Goal: Find specific page/section: Find specific page/section

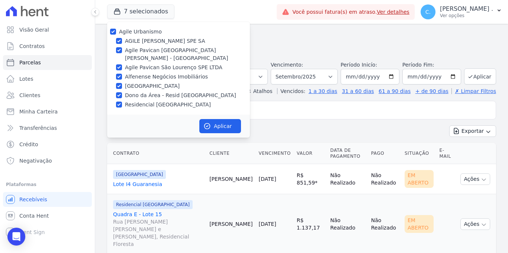
select select
click at [122, 64] on input "Agile Pavican São Lourenço SPE LTDA" at bounding box center [119, 67] width 6 height 6
checkbox input "false"
click at [112, 31] on input "Agile Urbanismo" at bounding box center [113, 32] width 6 height 6
checkbox input "true"
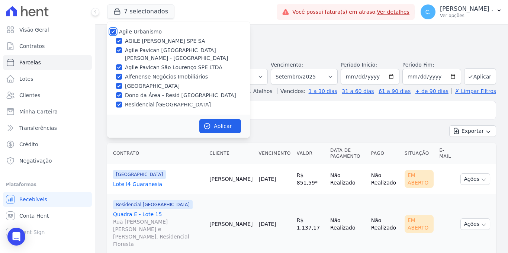
checkbox input "true"
click at [112, 31] on input "Agile Urbanismo" at bounding box center [113, 32] width 6 height 6
checkbox input "false"
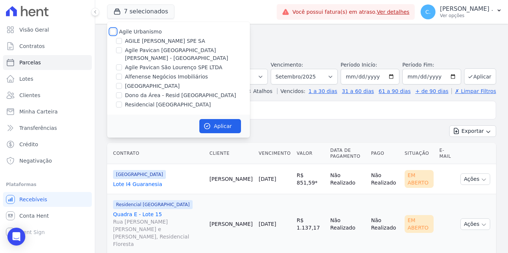
checkbox input "false"
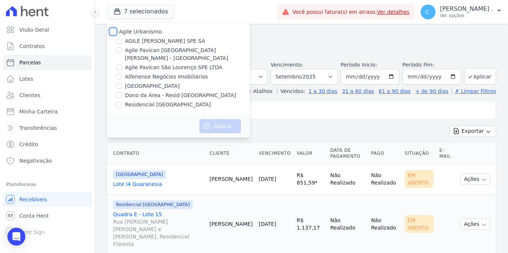
click at [112, 31] on input "Agile Urbanismo" at bounding box center [113, 32] width 6 height 6
checkbox input "true"
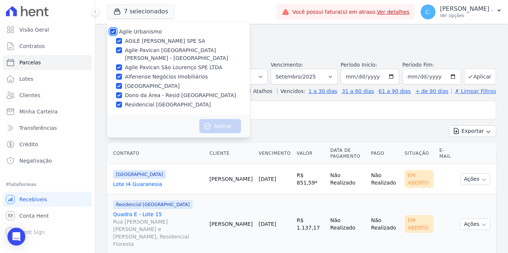
checkbox input "true"
click at [223, 119] on button "Aplicar" at bounding box center [220, 126] width 42 height 14
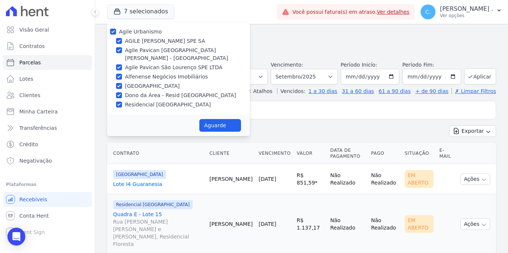
click at [300, 110] on input "search" at bounding box center [307, 110] width 372 height 15
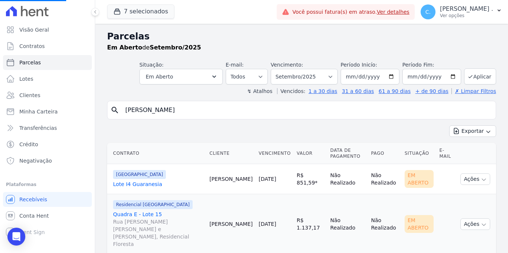
type input "[PERSON_NAME]"
select select
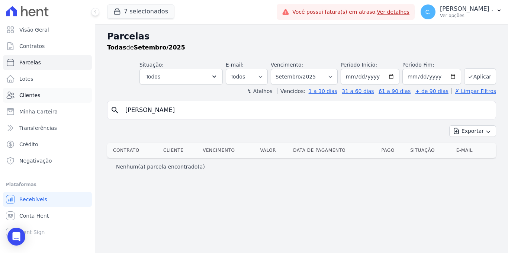
click at [48, 93] on link "Clientes" at bounding box center [47, 95] width 89 height 15
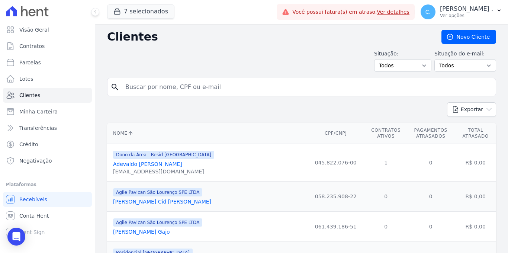
click at [157, 87] on input "search" at bounding box center [307, 87] width 372 height 15
type input "[PERSON_NAME]"
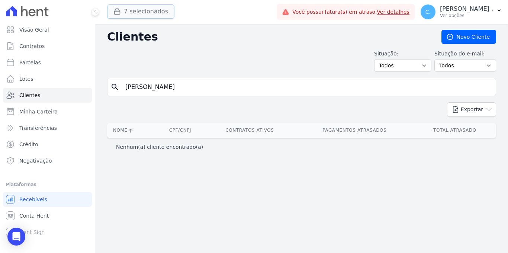
click at [149, 9] on button "7 selecionados" at bounding box center [140, 11] width 67 height 14
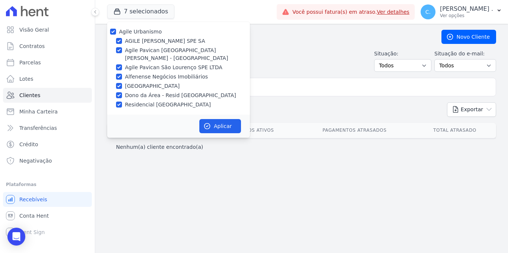
click at [145, 50] on label "Agile Pavican [GEOGRAPHIC_DATA][PERSON_NAME] - [GEOGRAPHIC_DATA]" at bounding box center [187, 54] width 125 height 16
click at [122, 50] on input "Agile Pavican [GEOGRAPHIC_DATA][PERSON_NAME] - [GEOGRAPHIC_DATA]" at bounding box center [119, 50] width 6 height 6
checkbox input "false"
click at [145, 50] on label "Agile Pavican [GEOGRAPHIC_DATA][PERSON_NAME] - [GEOGRAPHIC_DATA]" at bounding box center [187, 54] width 125 height 16
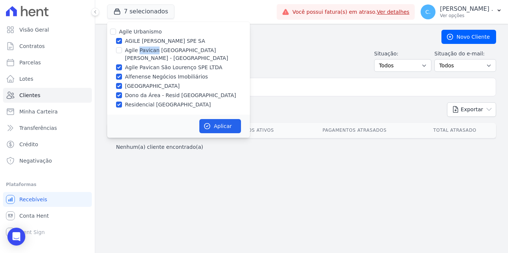
click at [122, 50] on input "Agile Pavican [GEOGRAPHIC_DATA][PERSON_NAME] - [GEOGRAPHIC_DATA]" at bounding box center [119, 50] width 6 height 6
checkbox input "true"
click at [117, 39] on input "AGILE [PERSON_NAME] SPE SA" at bounding box center [119, 41] width 6 height 6
checkbox input "false"
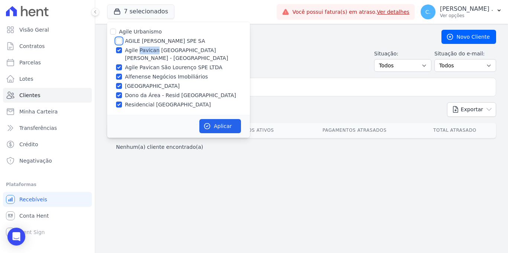
checkbox input "false"
click at [115, 64] on div "Agile Pavican São Lourenço SPE LTDA" at bounding box center [178, 68] width 143 height 8
click at [120, 64] on div at bounding box center [119, 67] width 6 height 7
click at [121, 74] on input "Alfenense Negócios Imobiliários" at bounding box center [119, 77] width 6 height 6
checkbox input "false"
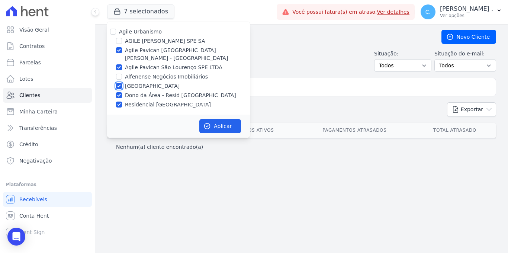
click at [118, 83] on input "[GEOGRAPHIC_DATA]" at bounding box center [119, 86] width 6 height 6
checkbox input "false"
click at [120, 92] on input "Dono da Área - Resid [GEOGRAPHIC_DATA]" at bounding box center [119, 95] width 6 height 6
checkbox input "false"
click at [120, 102] on input "Residencial [GEOGRAPHIC_DATA]" at bounding box center [119, 105] width 6 height 6
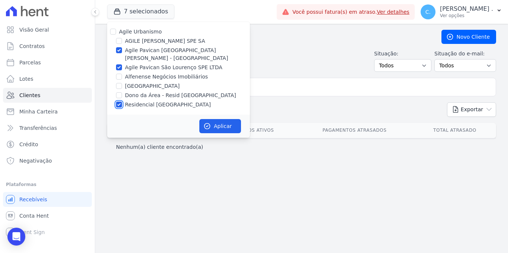
checkbox input "false"
click at [121, 64] on input "Agile Pavican São Lourenço SPE LTDA" at bounding box center [119, 67] width 6 height 6
checkbox input "false"
click at [205, 122] on icon "button" at bounding box center [206, 125] width 7 height 7
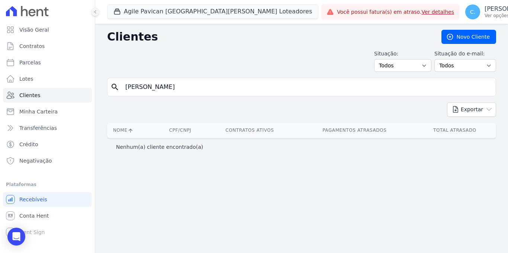
drag, startPoint x: 115, startPoint y: 23, endPoint x: 116, endPoint y: 19, distance: 3.9
click at [115, 23] on div "Agile Pavican [GEOGRAPHIC_DATA][PERSON_NAME] Loteadores Agile Urbanismo AGILE […" at bounding box center [212, 12] width 211 height 25
click at [121, 11] on icon "button" at bounding box center [116, 11] width 7 height 7
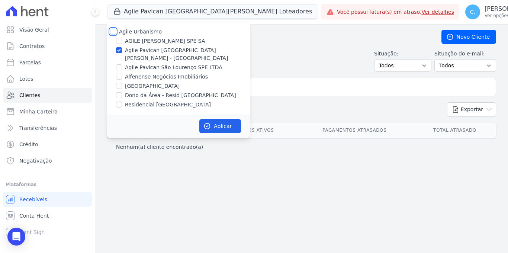
click at [111, 32] on input "Agile Urbanismo" at bounding box center [113, 32] width 6 height 6
checkbox input "true"
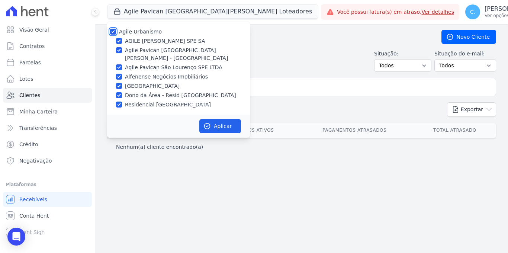
checkbox input "true"
click at [217, 119] on button "Aplicar" at bounding box center [220, 126] width 42 height 14
